Goal: Register for event/course

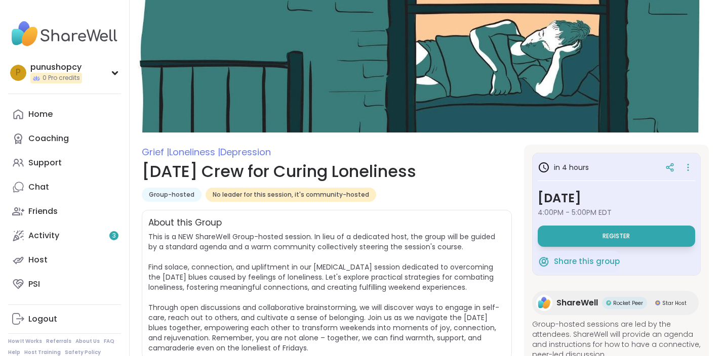
click at [448, 167] on h1 "[DATE] Crew for Curing Loneliness" at bounding box center [327, 171] width 370 height 24
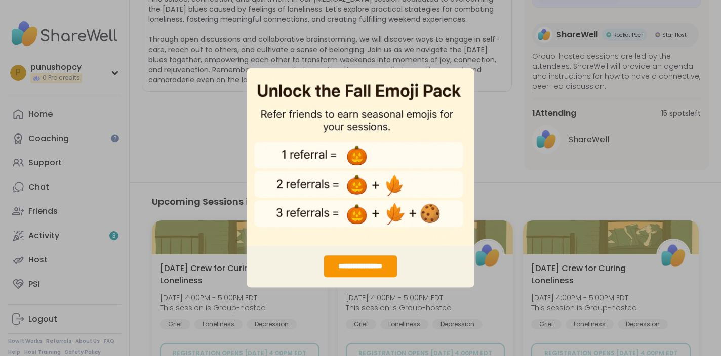
scroll to position [284, 0]
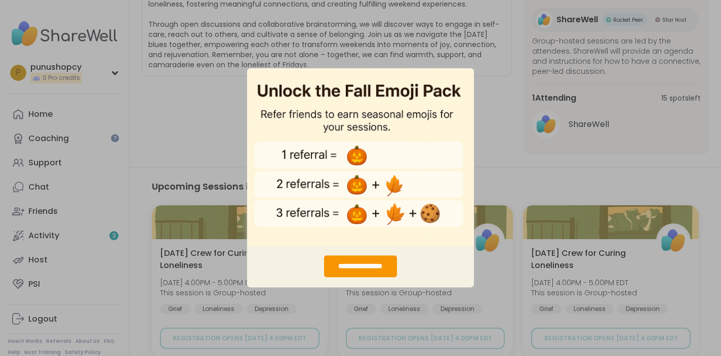
click at [491, 137] on div "**********" at bounding box center [360, 178] width 721 height 356
click at [356, 262] on div "**********" at bounding box center [360, 267] width 72 height 22
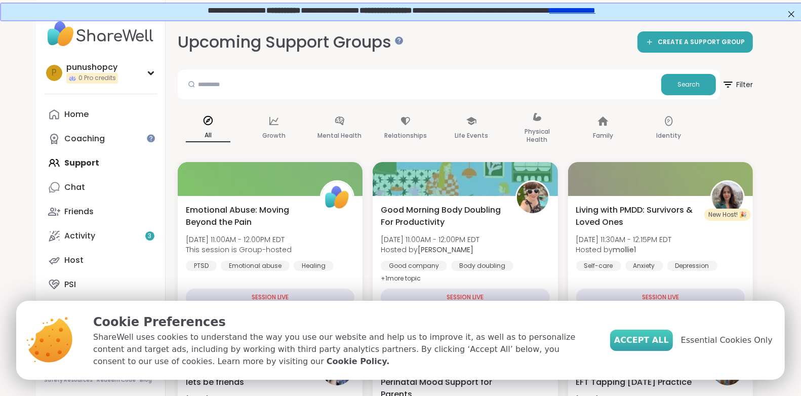
click at [638, 337] on span "Accept All" at bounding box center [641, 340] width 55 height 12
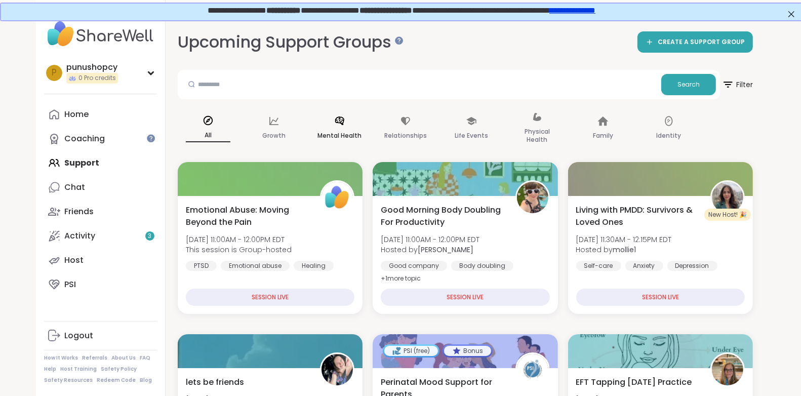
click at [329, 129] on div "Mental Health" at bounding box center [339, 128] width 61 height 51
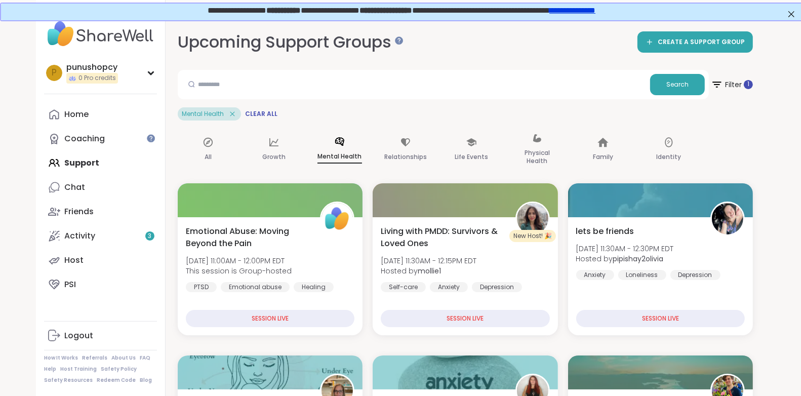
click at [347, 108] on div "Mental Health Clear All" at bounding box center [465, 113] width 575 height 13
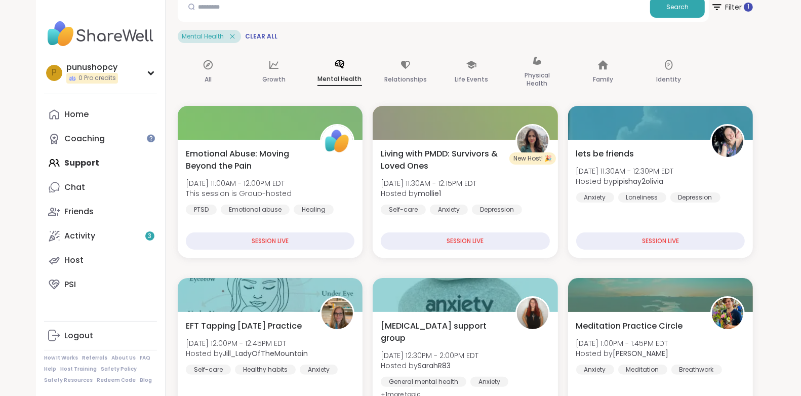
scroll to position [90, 0]
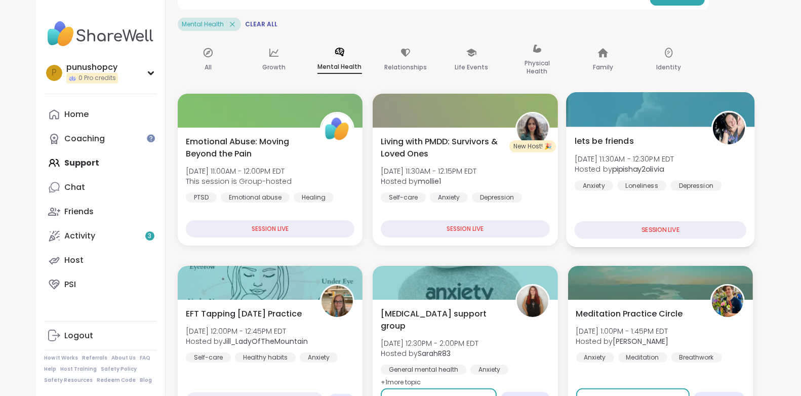
click at [665, 153] on span "Fri, Sep 12 | 11:30AM - 12:30PM EDT" at bounding box center [624, 158] width 100 height 10
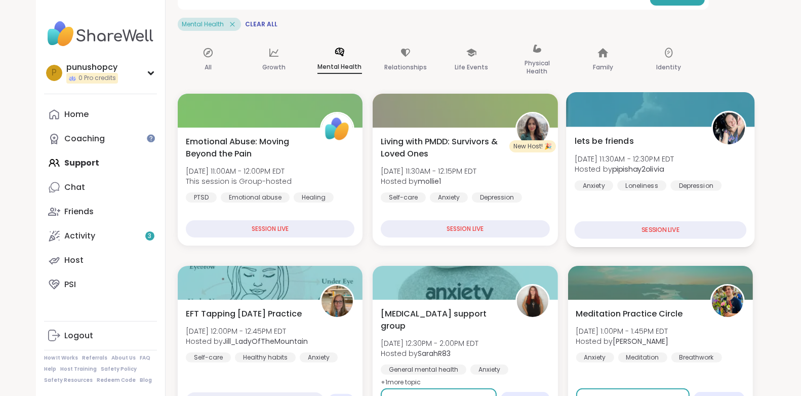
click at [634, 141] on div "lets be friends Fri, Sep 12 | 11:30AM - 12:30PM EDT Hosted by pipishay2olivia A…" at bounding box center [660, 163] width 172 height 56
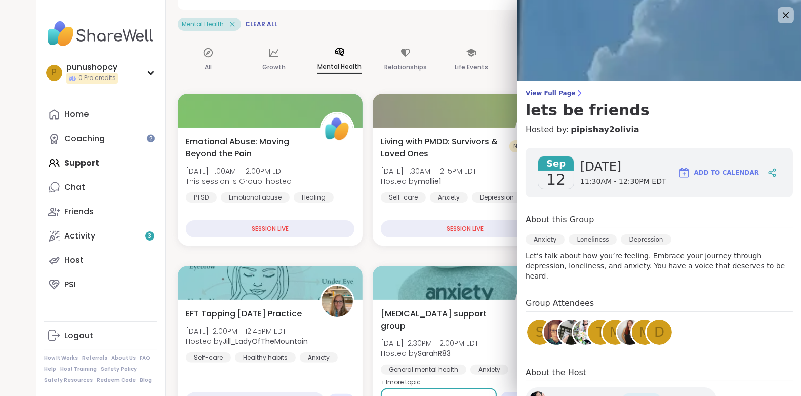
click at [684, 226] on div "About this Group" at bounding box center [659, 221] width 267 height 15
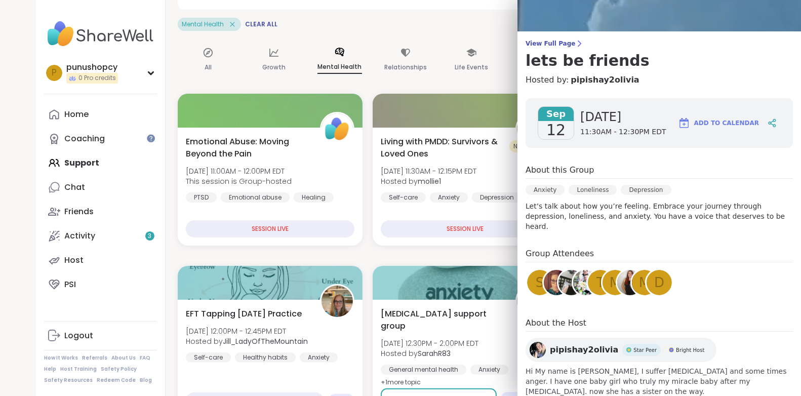
scroll to position [63, 0]
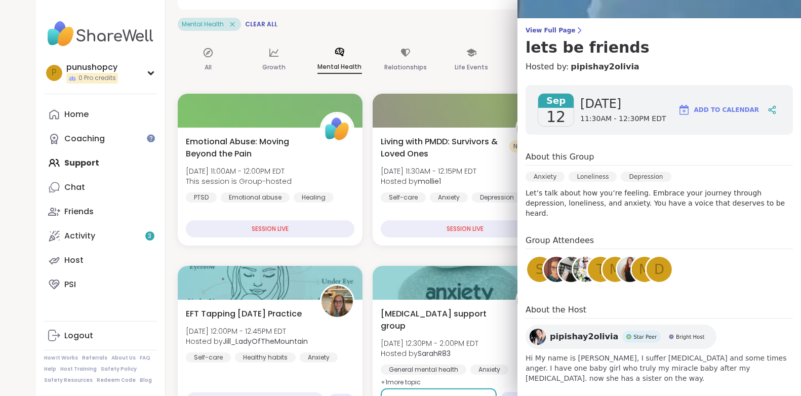
click at [728, 111] on span "Add to Calendar" at bounding box center [726, 109] width 65 height 9
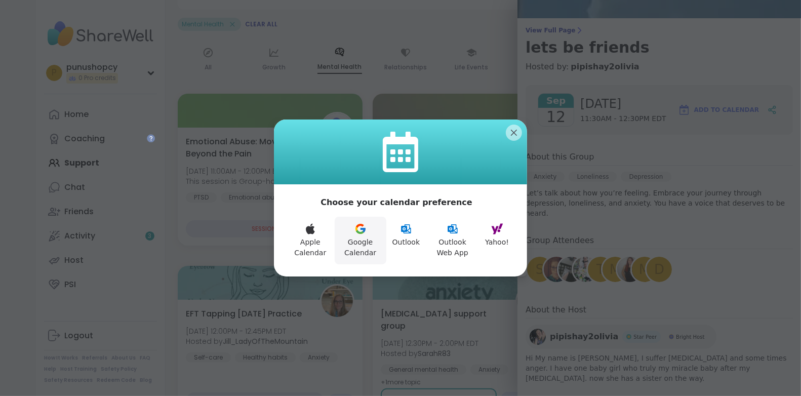
click at [348, 251] on button "Google Calendar" at bounding box center [361, 241] width 52 height 48
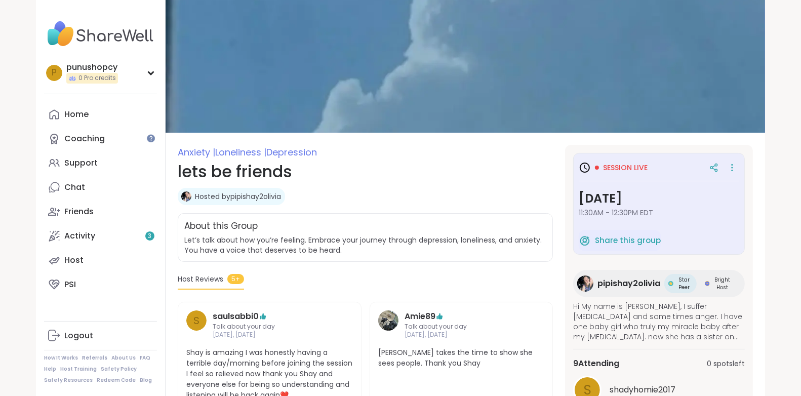
click at [106, 37] on img at bounding box center [100, 33] width 113 height 35
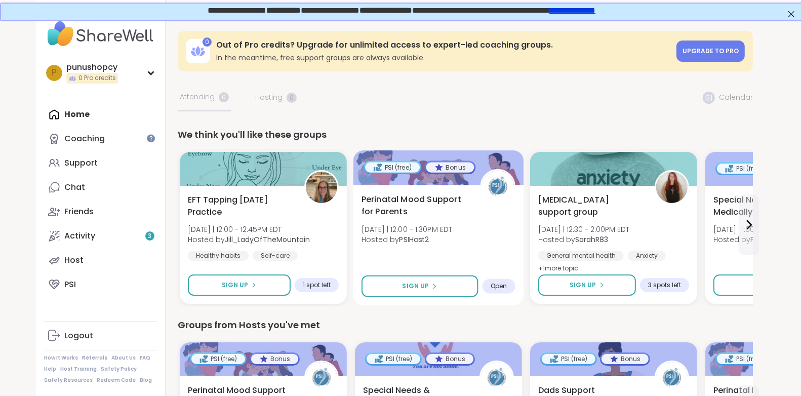
click at [455, 200] on span "Perinatal Mood Support for Parents" at bounding box center [414, 205] width 107 height 25
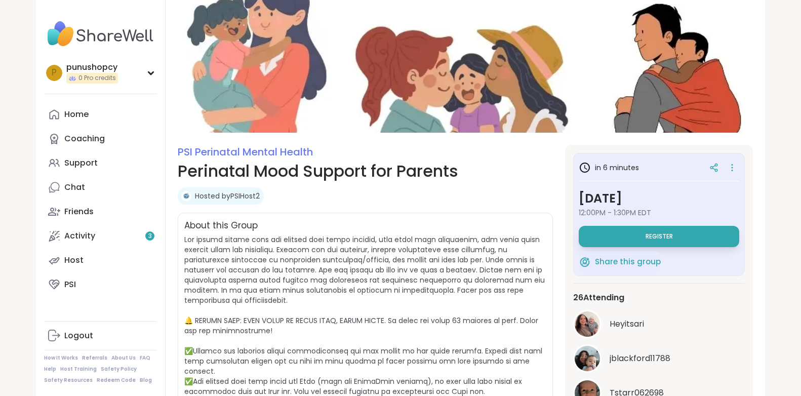
click at [457, 195] on div "Hosted by PSIHost2" at bounding box center [365, 195] width 375 height 17
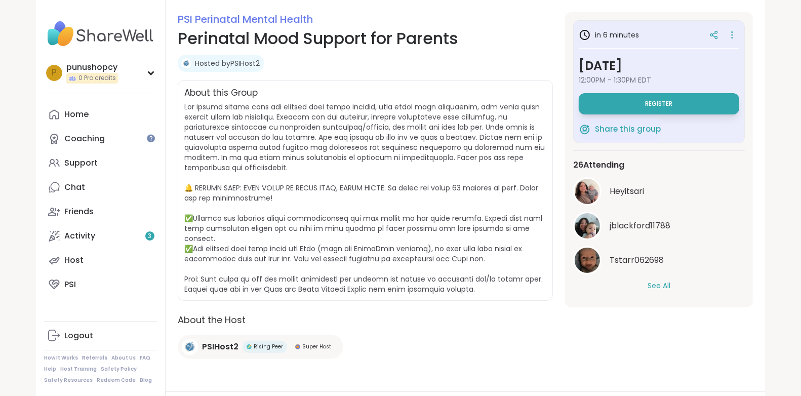
scroll to position [135, 0]
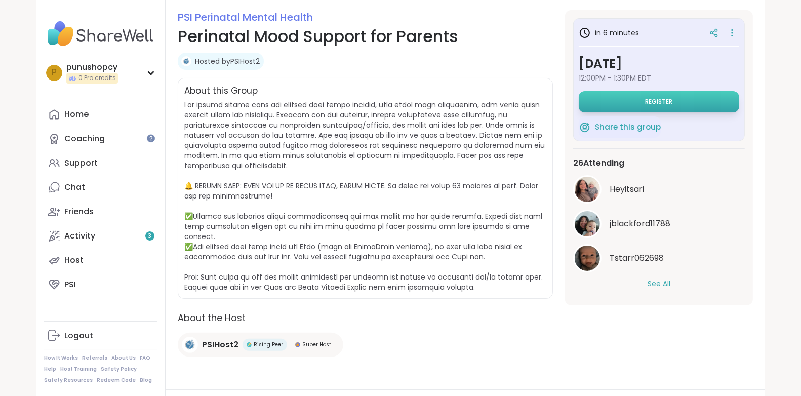
click at [643, 102] on button "Register" at bounding box center [659, 101] width 160 height 21
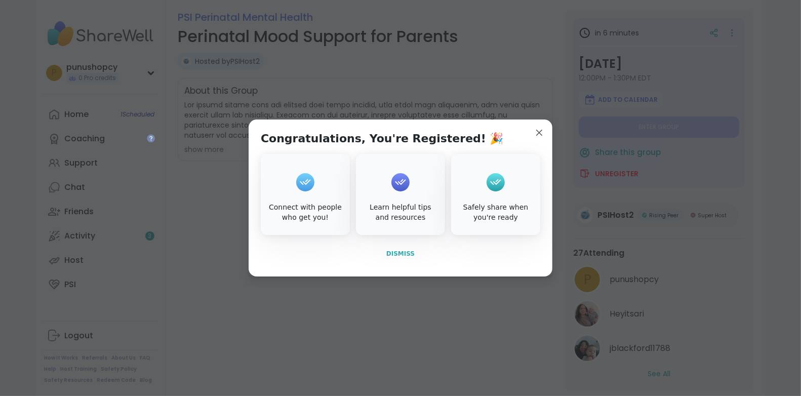
click at [403, 258] on button "Dismiss" at bounding box center [400, 253] width 279 height 21
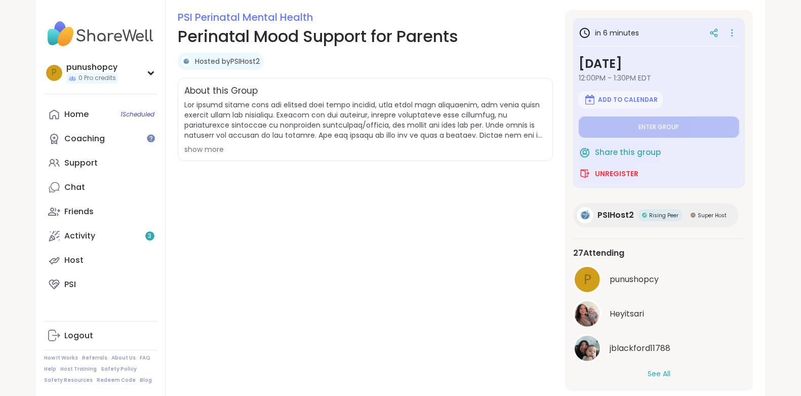
click at [216, 149] on div "show more" at bounding box center [365, 149] width 362 height 10
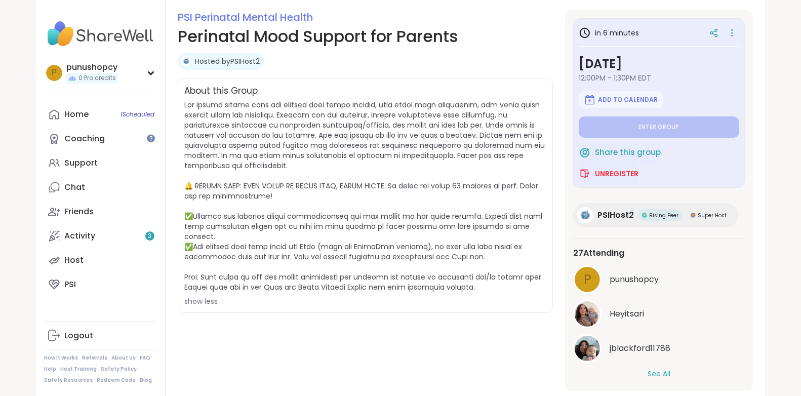
click at [663, 371] on button "See All" at bounding box center [659, 374] width 23 height 11
click at [752, 268] on div "in 6 minutes [DATE] 12:00PM - 1:30PM EDT Add to Calendar Enter group Share this…" at bounding box center [659, 200] width 188 height 381
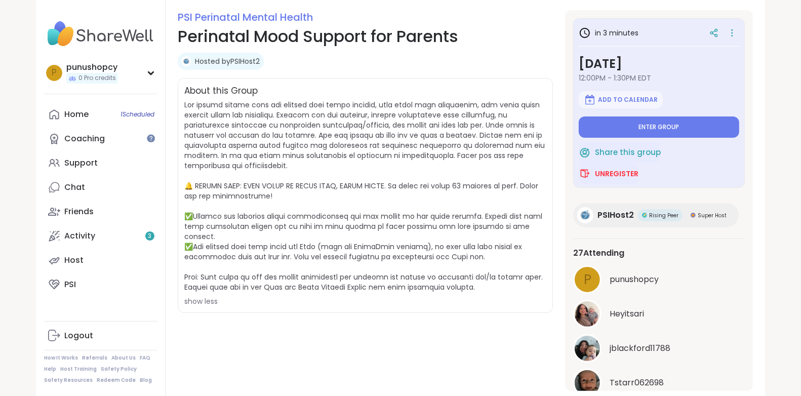
scroll to position [159, 0]
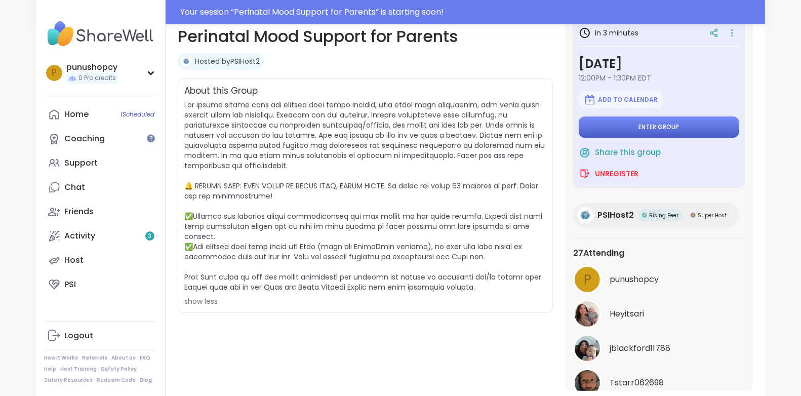
click at [630, 122] on button "Enter group" at bounding box center [659, 126] width 160 height 21
